Goal: Transaction & Acquisition: Register for event/course

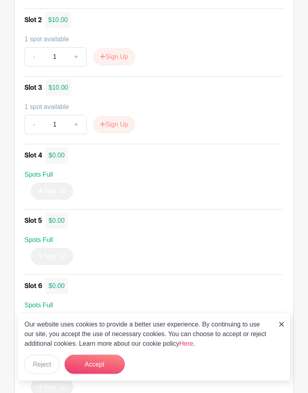
scroll to position [652, 0]
click at [47, 367] on button "Reject" at bounding box center [41, 364] width 35 height 19
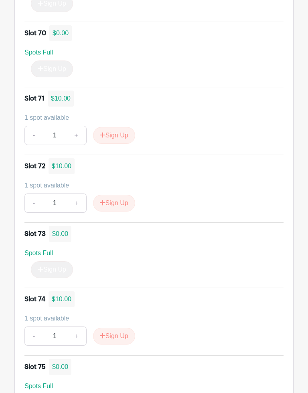
scroll to position [5148, 0]
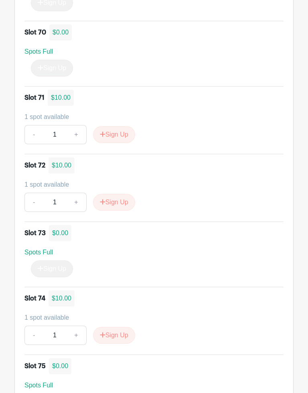
click at [112, 211] on button "Sign Up" at bounding box center [114, 202] width 42 height 17
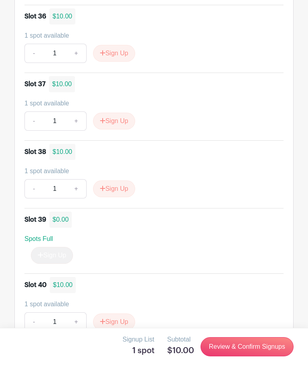
scroll to position [2904, 0]
click at [117, 129] on button "Sign Up" at bounding box center [114, 121] width 42 height 17
click at [262, 344] on link "Review & Confirm Signups" at bounding box center [247, 346] width 93 height 19
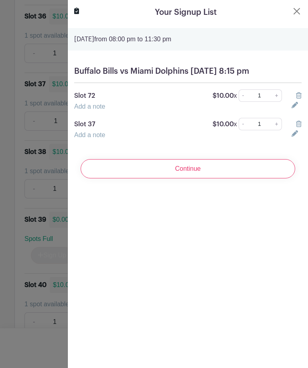
click at [186, 178] on input "Continue" at bounding box center [188, 168] width 215 height 19
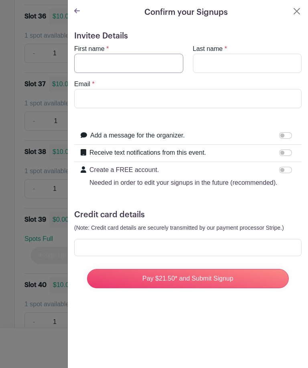
click at [96, 58] on input "First name" at bounding box center [128, 63] width 109 height 19
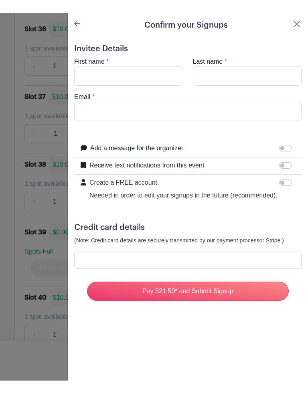
scroll to position [2904, 0]
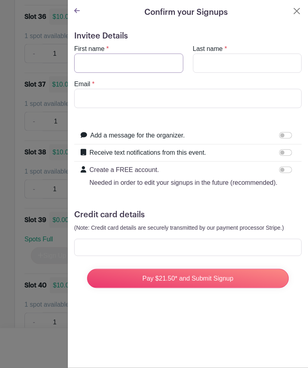
click at [105, 57] on input "First name" at bounding box center [128, 63] width 109 height 19
type input "[PERSON_NAME]"
click at [209, 65] on input "Last name" at bounding box center [247, 63] width 109 height 19
type input "[PERSON_NAME]"
click at [94, 101] on input "Email" at bounding box center [187, 98] width 227 height 19
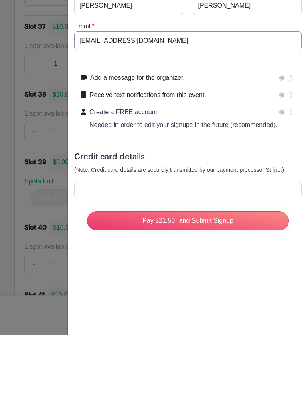
type input "[EMAIL_ADDRESS][DOMAIN_NAME]"
click at [234, 269] on input "Pay $21.50* and Submit Signup" at bounding box center [188, 278] width 202 height 19
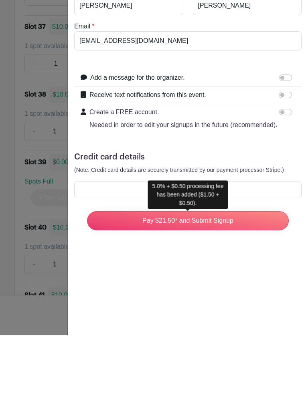
scroll to position [2963, 0]
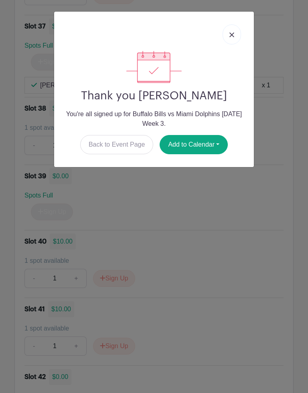
click at [229, 43] on link at bounding box center [232, 34] width 18 height 20
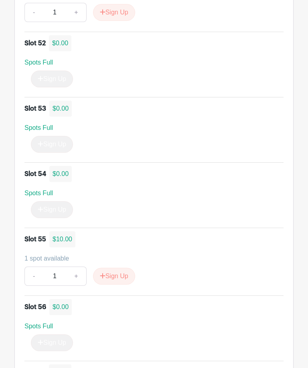
scroll to position [3962, 0]
